Goal: Task Accomplishment & Management: Complete application form

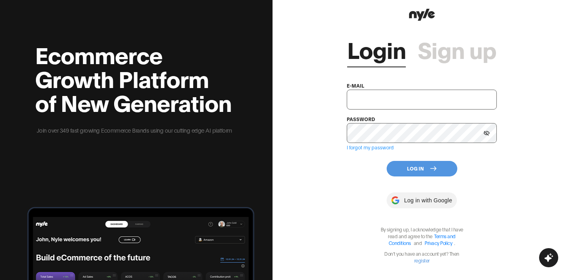
click at [370, 98] on input "text" at bounding box center [422, 100] width 150 height 20
type input "khulan@lhamour.mn"
click at [421, 167] on button "Log In" at bounding box center [421, 169] width 71 height 16
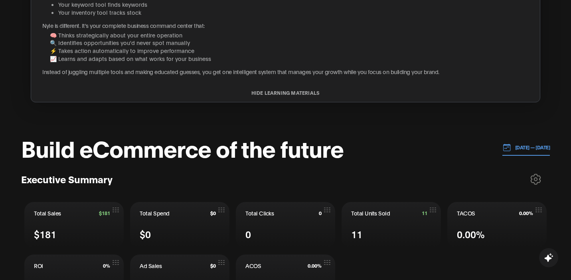
scroll to position [261, 0]
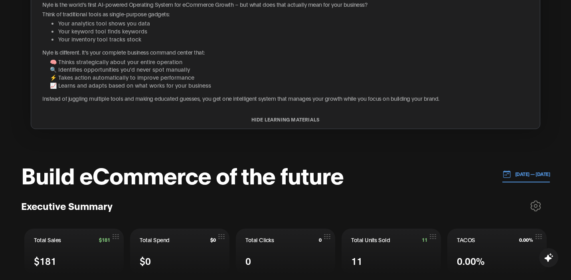
scroll to position [164, 0]
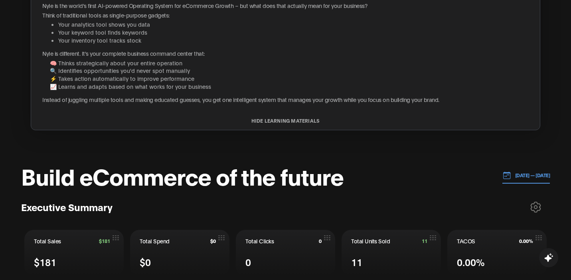
click at [514, 172] on p "[DATE] — [DATE]" at bounding box center [530, 175] width 39 height 7
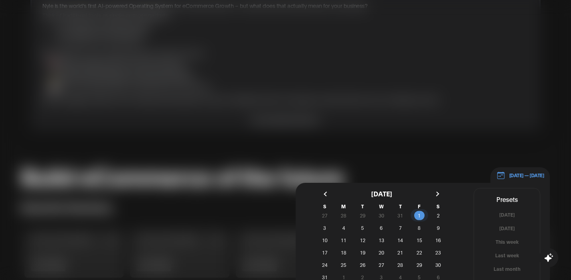
click at [418, 216] on span "1" at bounding box center [418, 216] width 3 height 14
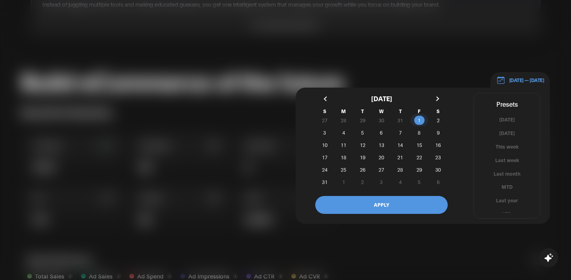
scroll to position [262, 0]
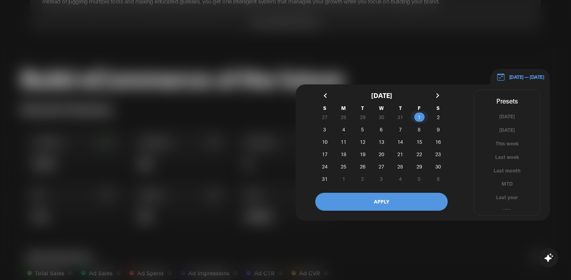
click at [438, 93] on button "button" at bounding box center [436, 96] width 14 height 14
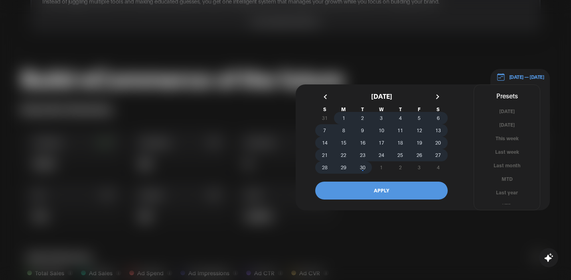
click at [364, 166] on span "30" at bounding box center [363, 167] width 6 height 14
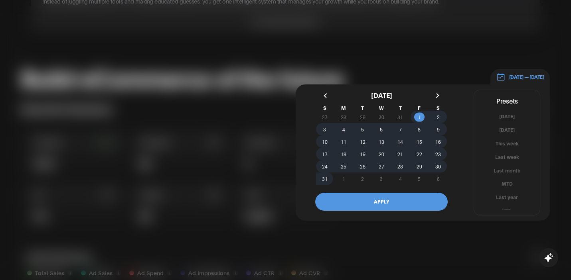
click at [369, 198] on button "APPLY" at bounding box center [381, 202] width 132 height 18
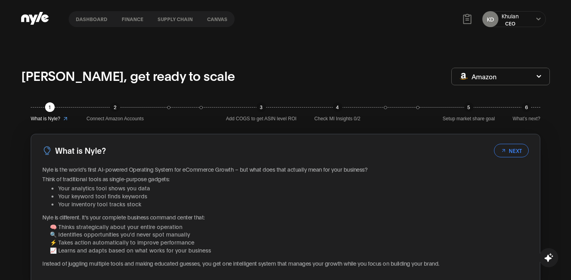
scroll to position [3, 0]
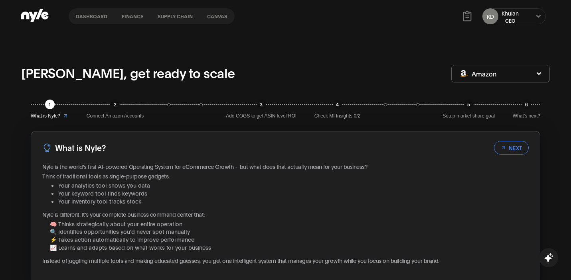
click at [500, 73] on button "Amazon" at bounding box center [500, 74] width 98 height 18
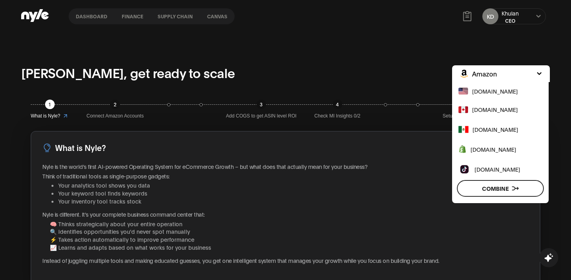
click at [488, 149] on span "www.shopify.com" at bounding box center [493, 149] width 46 height 9
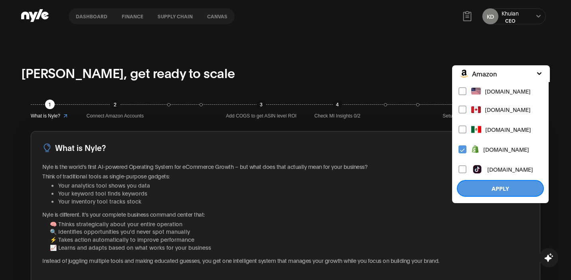
click at [501, 187] on button "Apply" at bounding box center [500, 188] width 87 height 17
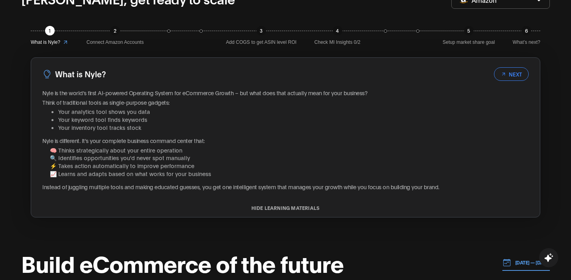
scroll to position [78, 0]
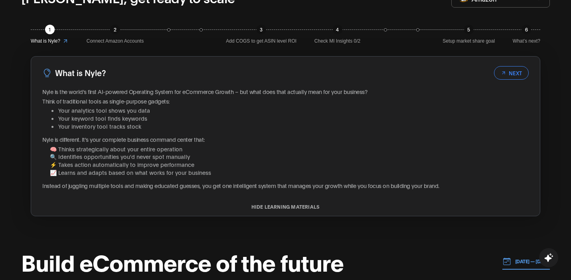
click at [520, 77] on button "NEXT" at bounding box center [511, 73] width 35 height 14
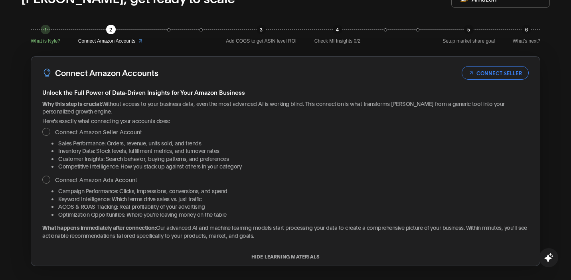
click at [515, 72] on button "CONNECT SELLER" at bounding box center [494, 73] width 67 height 14
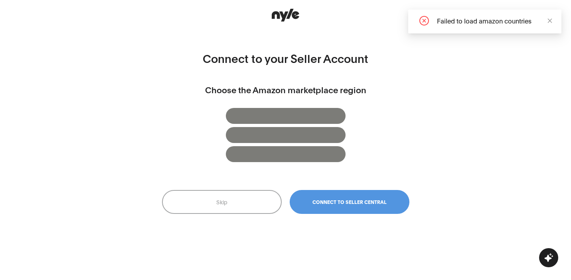
click at [370, 197] on button "Connect to Seller Central" at bounding box center [349, 202] width 120 height 24
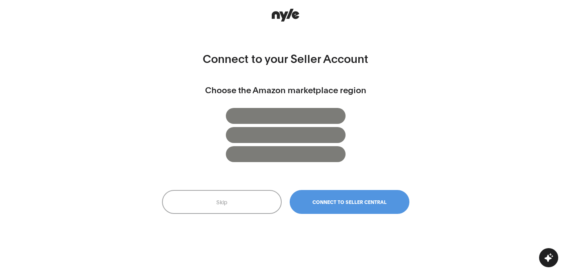
click at [363, 205] on span "Connect to Seller Central" at bounding box center [349, 202] width 74 height 6
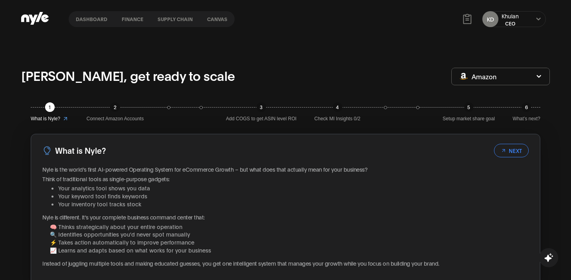
click at [505, 153] on icon at bounding box center [503, 151] width 6 height 6
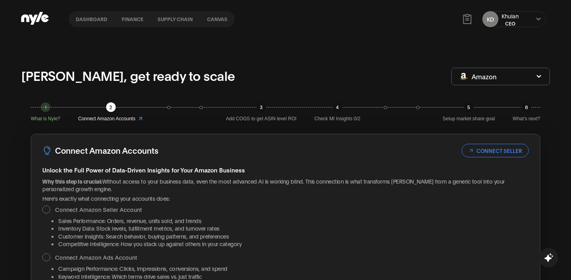
scroll to position [55, 0]
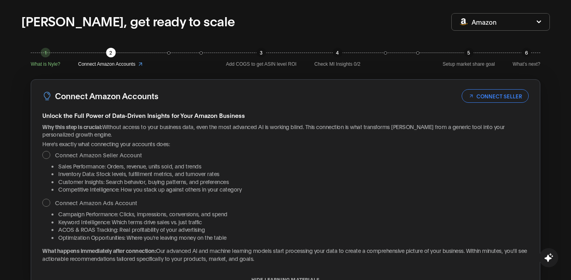
click at [48, 155] on div at bounding box center [46, 155] width 8 height 8
click at [46, 203] on div at bounding box center [46, 203] width 8 height 8
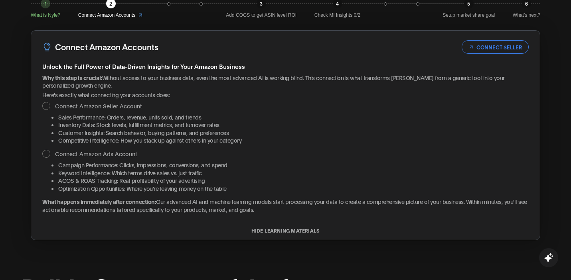
scroll to position [104, 0]
click at [497, 48] on button "CONNECT SELLER" at bounding box center [494, 46] width 67 height 14
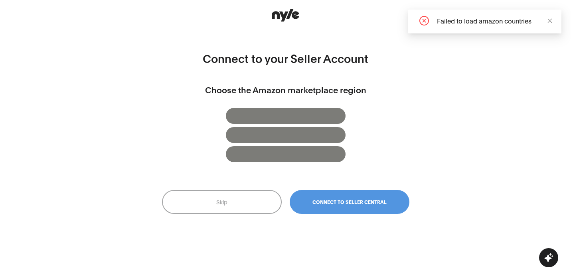
click at [545, 20] on div "Failed to load amazon countries" at bounding box center [494, 21] width 115 height 10
click at [552, 20] on div "Failed to load amazon countries" at bounding box center [484, 22] width 153 height 24
click at [548, 21] on icon "close" at bounding box center [550, 21] width 6 height 6
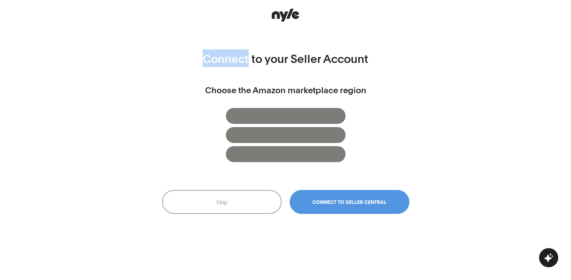
click at [548, 21] on div "Connect to your Seller Account Choose the Amazon marketplace region Skip Connec…" at bounding box center [285, 140] width 571 height 280
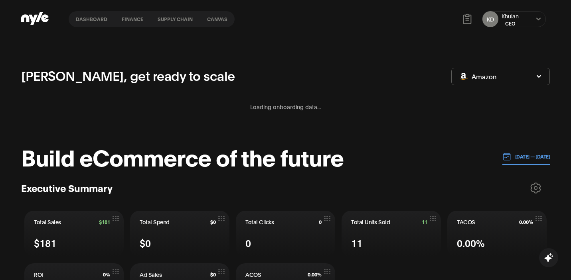
click at [512, 22] on div "CEO" at bounding box center [509, 23] width 17 height 7
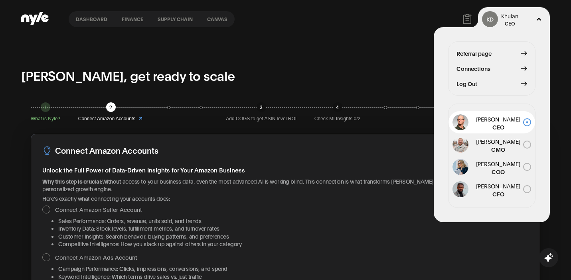
click at [396, 68] on div "Khulan, get ready to scale" at bounding box center [236, 76] width 430 height 21
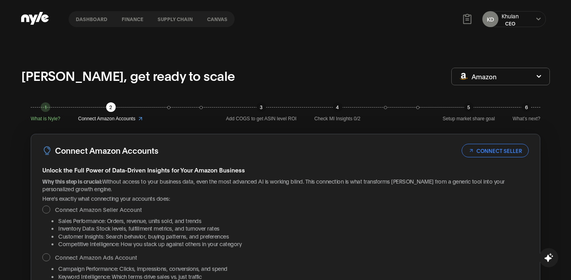
click at [469, 17] on icon at bounding box center [467, 19] width 12 height 12
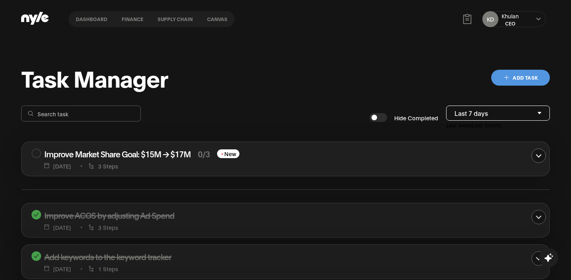
click at [39, 153] on div at bounding box center [37, 154] width 10 height 10
click at [133, 22] on nav "Dashboard finance Supply chain Canvas" at bounding box center [152, 19] width 166 height 16
click at [130, 18] on button "finance" at bounding box center [132, 19] width 36 height 6
click at [137, 21] on button "finance" at bounding box center [132, 19] width 36 height 6
click at [90, 24] on nav "Dashboard finance Supply chain Canvas" at bounding box center [152, 19] width 166 height 16
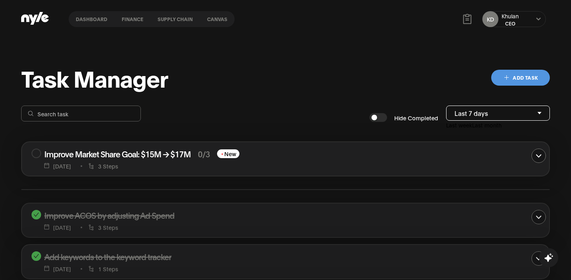
click at [89, 13] on nav "Dashboard finance Supply chain Canvas" at bounding box center [152, 19] width 166 height 16
click at [91, 16] on button "Dashboard" at bounding box center [92, 19] width 46 height 6
click at [217, 20] on button "Canvas" at bounding box center [217, 19] width 35 height 6
click at [215, 20] on button "Canvas" at bounding box center [217, 19] width 35 height 6
click at [37, 16] on icon at bounding box center [35, 18] width 28 height 13
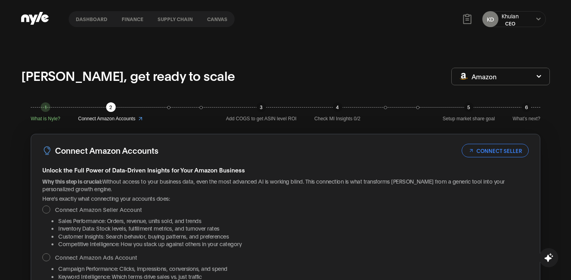
click at [477, 78] on span "Amazon" at bounding box center [483, 76] width 25 height 9
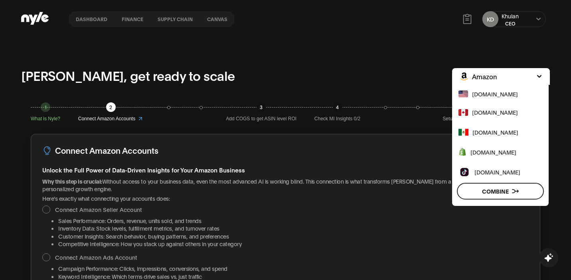
click at [479, 153] on span "www.shopify.com" at bounding box center [493, 152] width 46 height 9
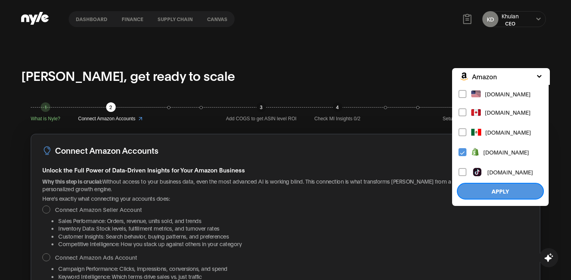
click at [485, 187] on button "Apply" at bounding box center [500, 191] width 87 height 17
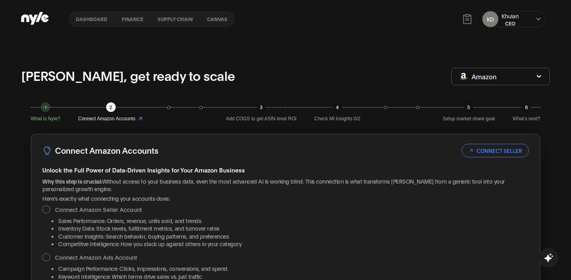
click at [491, 154] on button "CONNECT SELLER" at bounding box center [494, 151] width 67 height 14
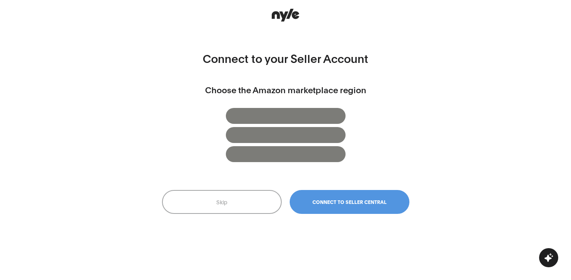
click at [329, 207] on button "Connect to Seller Central" at bounding box center [349, 202] width 120 height 24
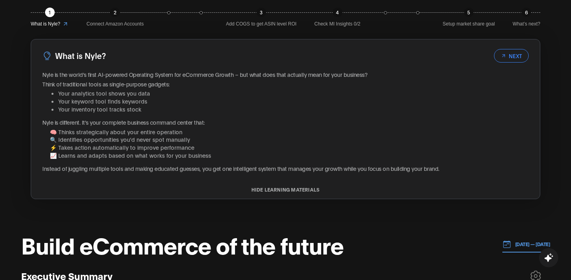
scroll to position [112, 0]
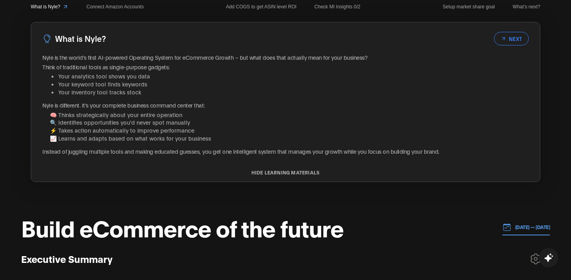
click at [516, 37] on button "NEXT" at bounding box center [511, 39] width 35 height 14
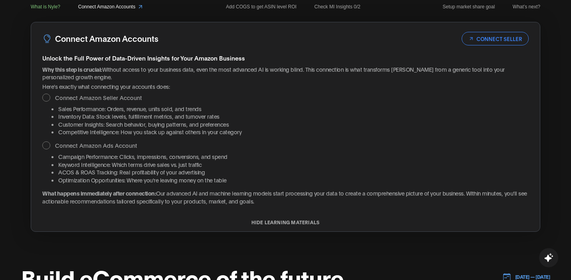
click at [516, 37] on button "CONNECT SELLER" at bounding box center [494, 39] width 67 height 14
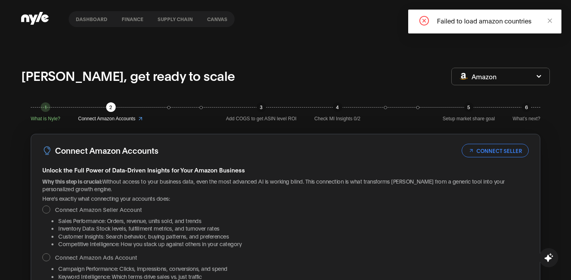
click at [40, 20] on icon at bounding box center [35, 18] width 28 height 13
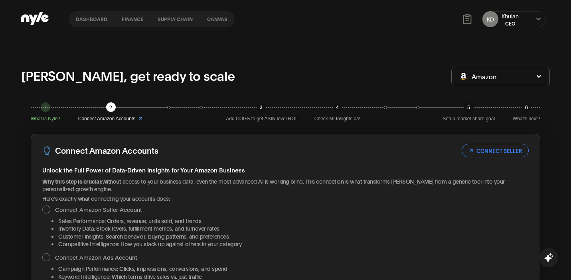
click at [496, 20] on button "KD" at bounding box center [490, 19] width 16 height 16
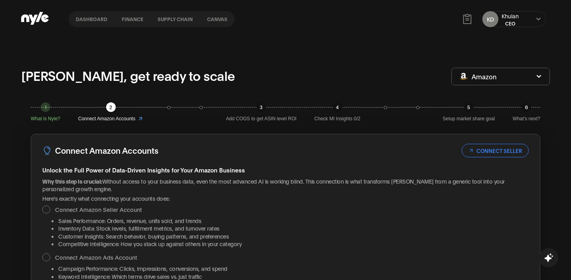
click at [44, 18] on icon at bounding box center [35, 18] width 28 height 13
